Goal: Task Accomplishment & Management: Use online tool/utility

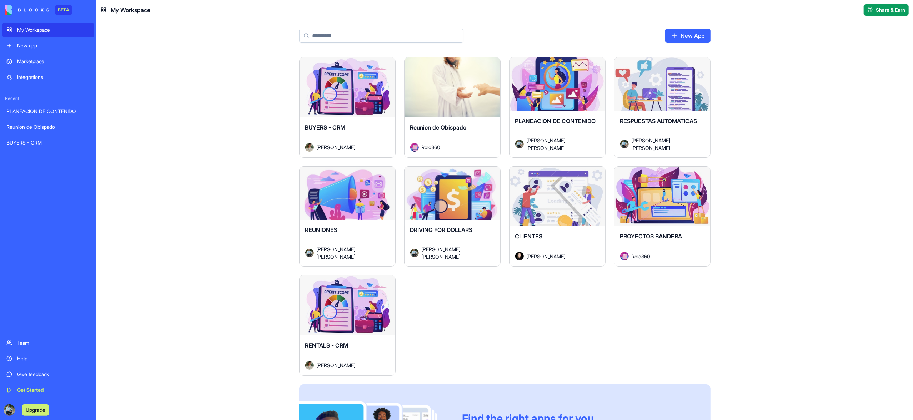
click at [336, 101] on div "Launch" at bounding box center [348, 87] width 96 height 60
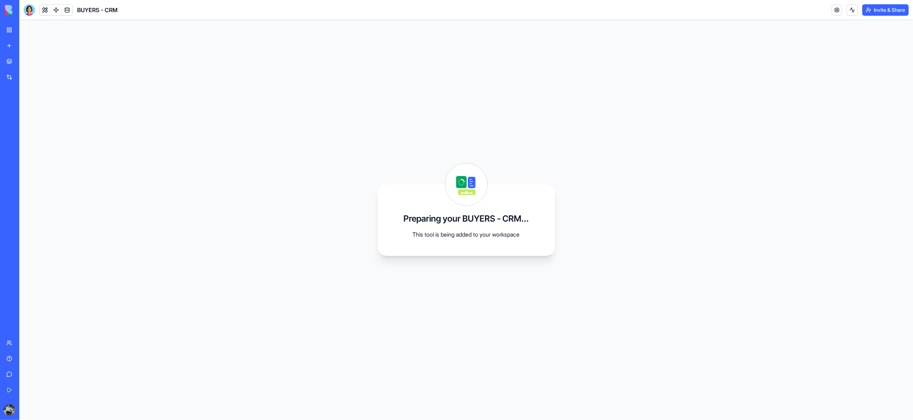
click at [9, 31] on link "My Workspace" at bounding box center [16, 30] width 29 height 14
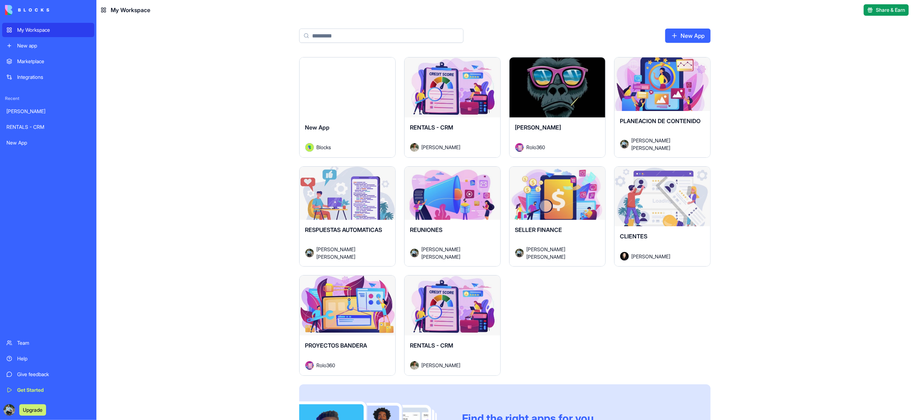
click at [468, 109] on div "Launch" at bounding box center [453, 87] width 96 height 60
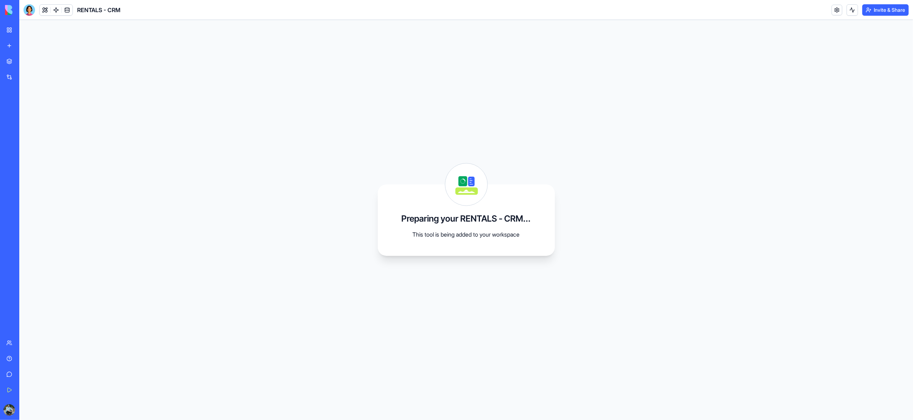
click at [7, 26] on link "My Workspace" at bounding box center [16, 30] width 29 height 14
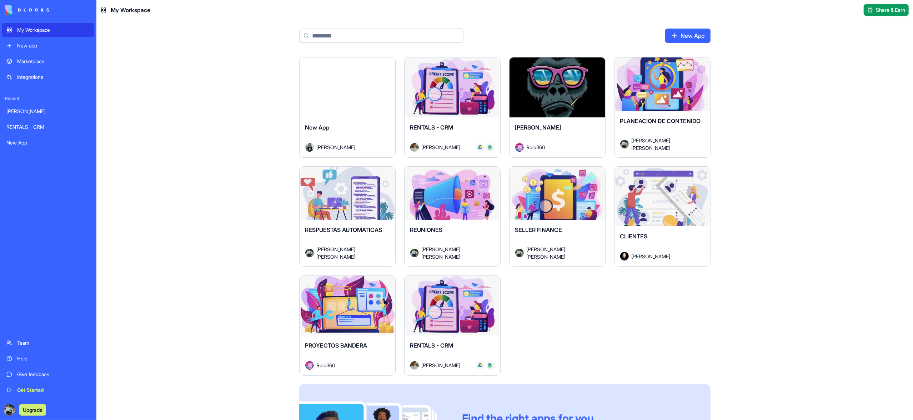
click at [371, 132] on div "New App" at bounding box center [347, 133] width 84 height 20
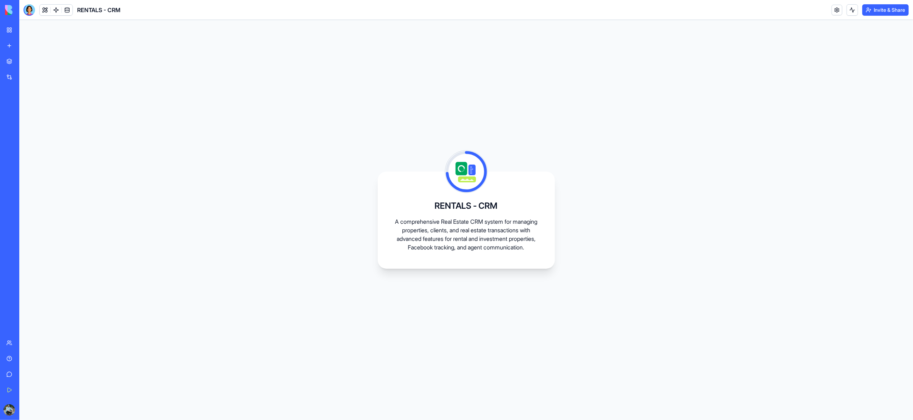
click at [10, 29] on link "My Workspace" at bounding box center [16, 30] width 29 height 14
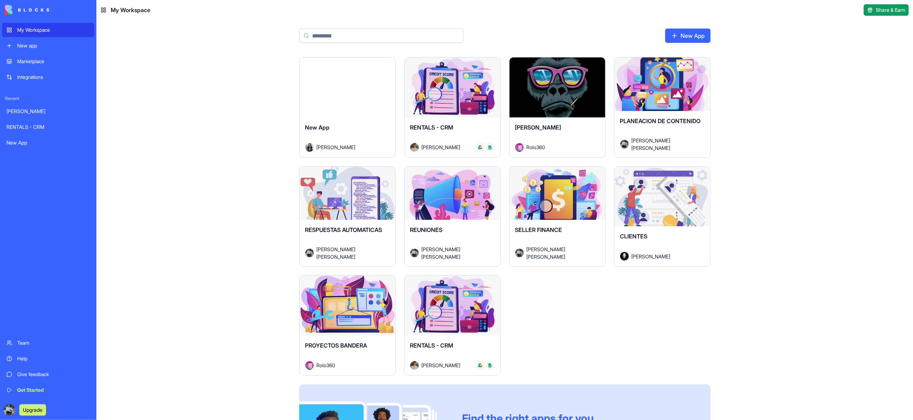
click at [450, 109] on div "Launch" at bounding box center [453, 87] width 96 height 60
